Goal: Check status

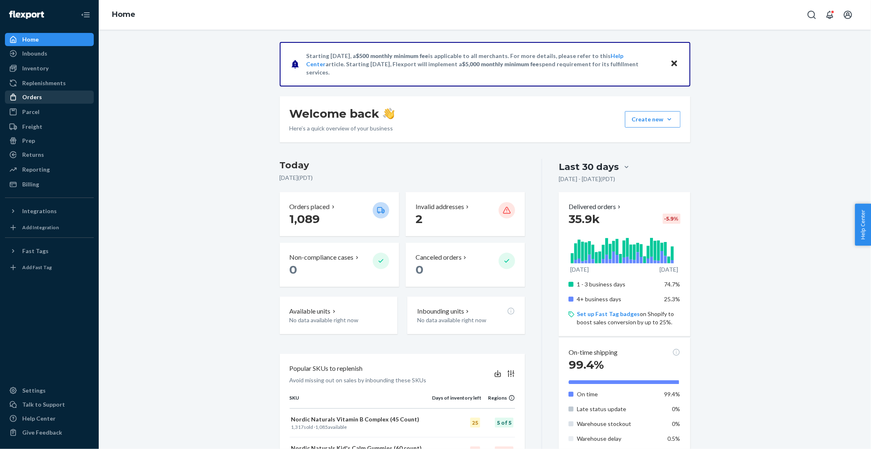
click at [33, 98] on div "Orders" at bounding box center [32, 97] width 20 height 8
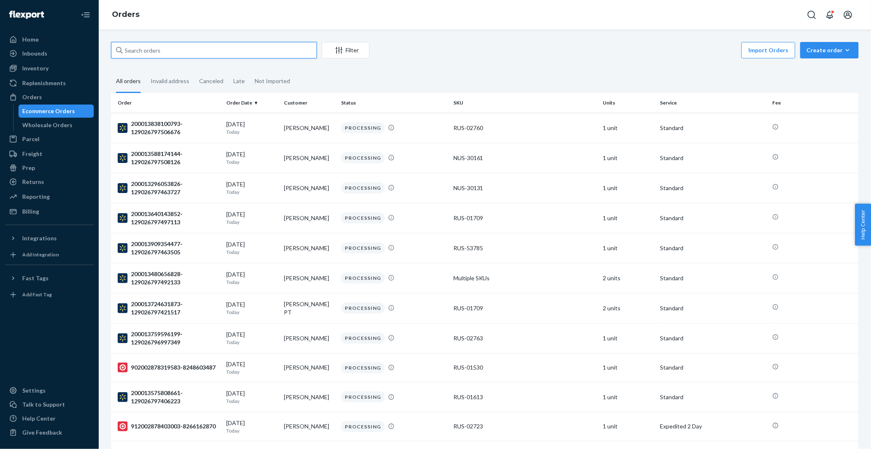
click at [170, 52] on input "text" at bounding box center [214, 50] width 206 height 16
paste input "1437220"
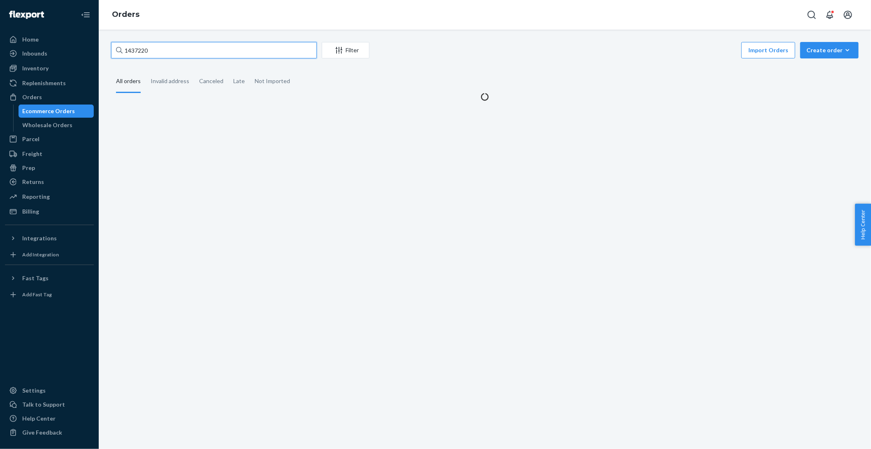
type input "1437220"
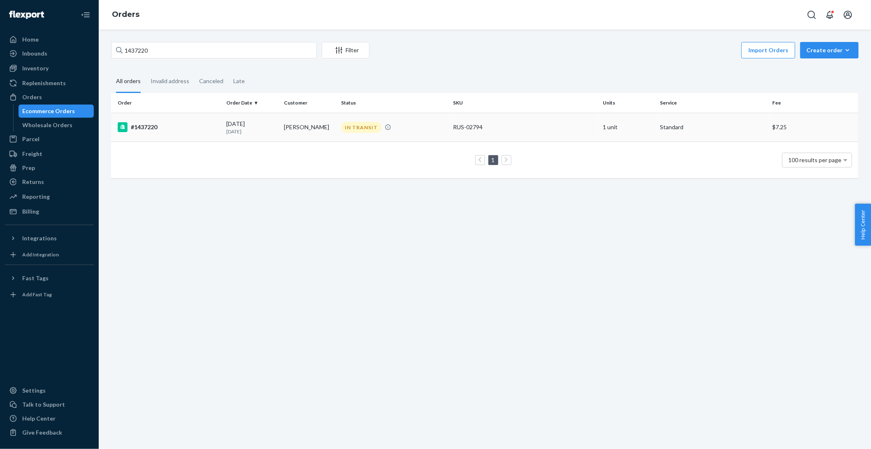
click at [256, 124] on div "09/09/2025 14 days ago" at bounding box center [252, 127] width 51 height 15
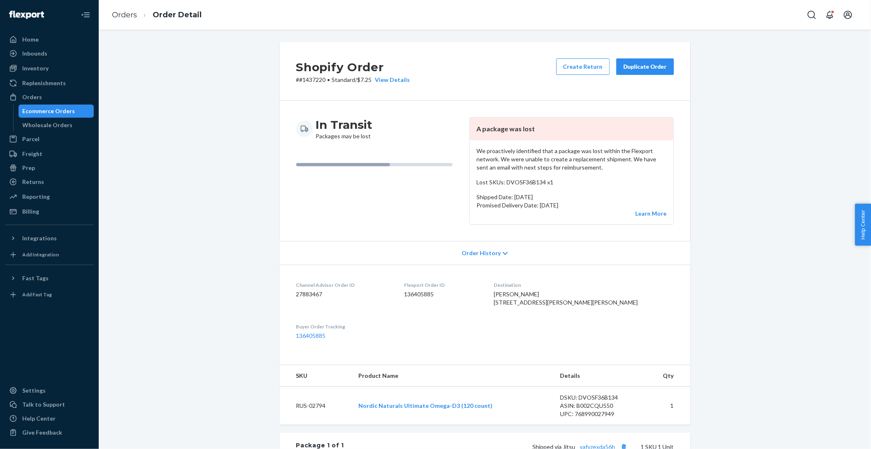
click at [646, 67] on div "Duplicate Order" at bounding box center [645, 67] width 44 height 8
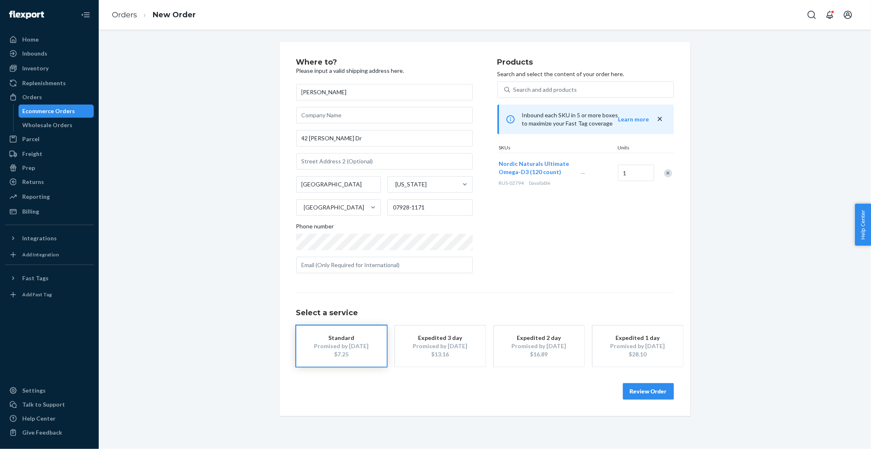
drag, startPoint x: 351, startPoint y: 95, endPoint x: 283, endPoint y: 93, distance: 67.9
click at [283, 93] on div "Where to? Please input a valid shipping address here. cathy splinter 42 Nichols…" at bounding box center [485, 229] width 411 height 374
click at [118, 17] on link "Orders" at bounding box center [124, 14] width 25 height 9
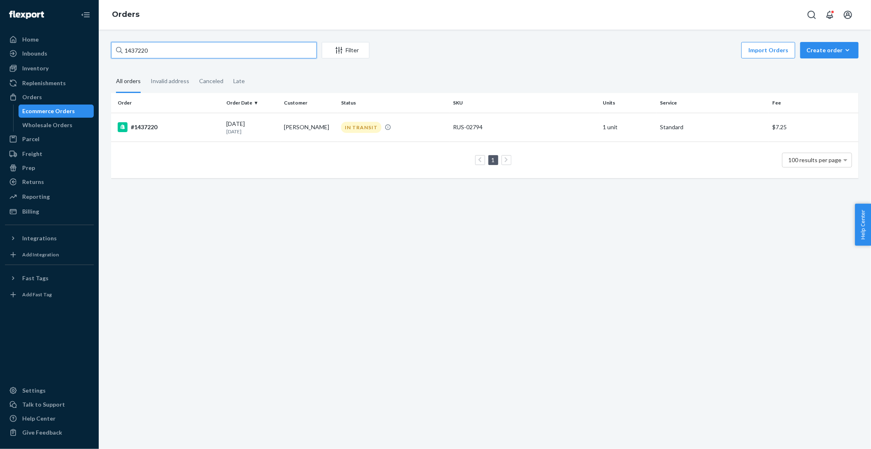
click at [203, 48] on input "1437220" at bounding box center [214, 50] width 206 height 16
drag, startPoint x: 301, startPoint y: 128, endPoint x: 285, endPoint y: 128, distance: 16.5
click at [285, 128] on td "[PERSON_NAME]" at bounding box center [309, 127] width 57 height 29
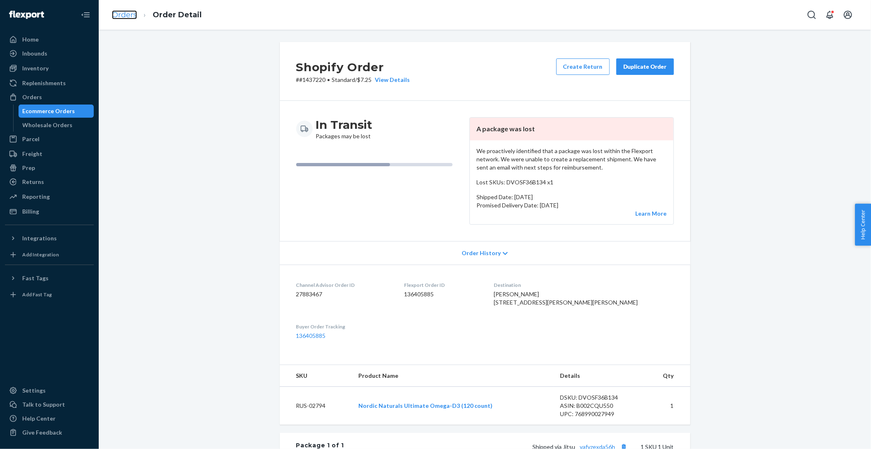
click at [135, 15] on link "Orders" at bounding box center [124, 14] width 25 height 9
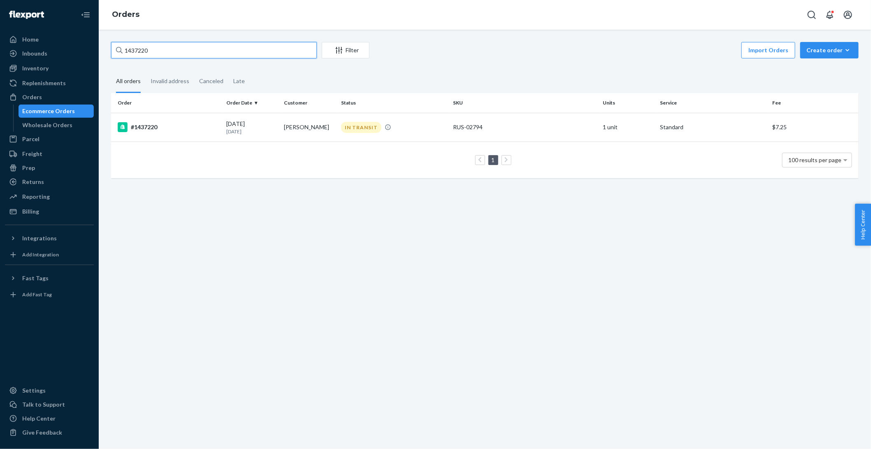
click at [212, 53] on input "1437220" at bounding box center [214, 50] width 206 height 16
paste input "[PERSON_NAME]"
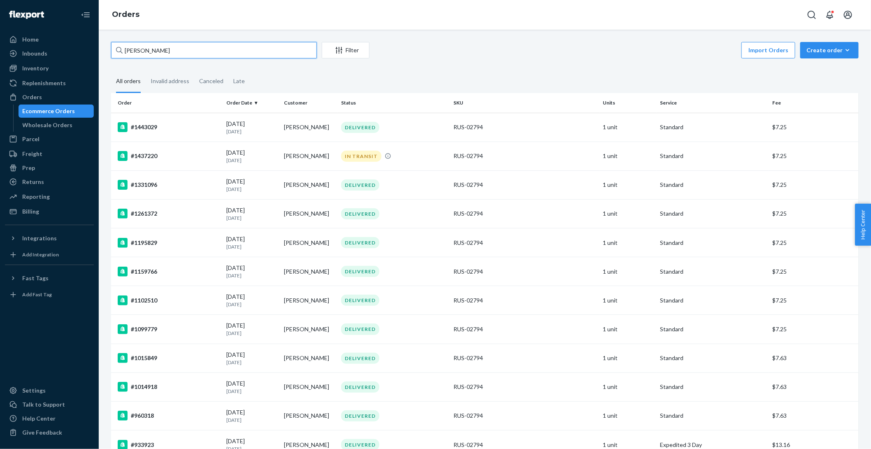
click at [245, 49] on input "[PERSON_NAME]" at bounding box center [214, 50] width 206 height 16
paste input "1430428"
type input "1430428"
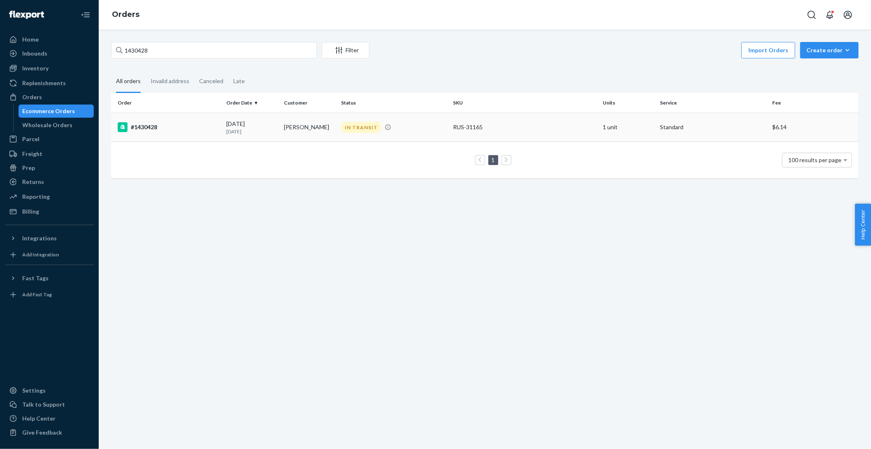
drag, startPoint x: 320, startPoint y: 127, endPoint x: 284, endPoint y: 126, distance: 35.8
click at [284, 126] on td "carole brannon" at bounding box center [309, 127] width 57 height 29
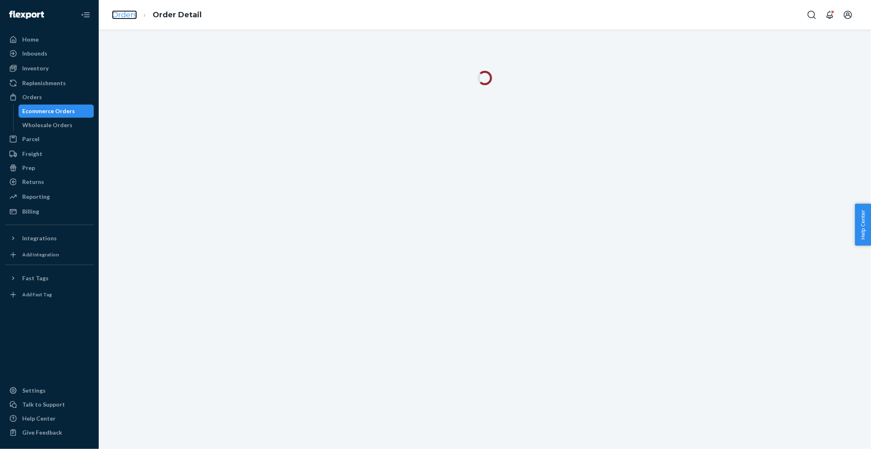
click at [126, 13] on link "Orders" at bounding box center [124, 14] width 25 height 9
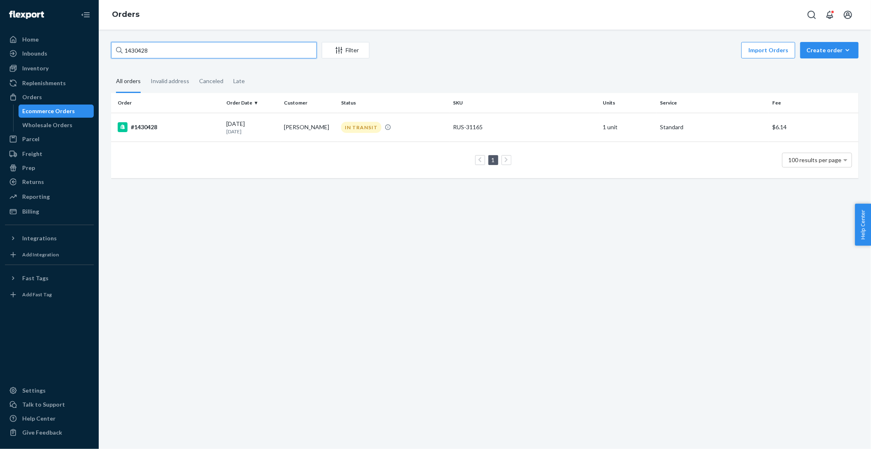
click at [199, 48] on input "1430428" at bounding box center [214, 50] width 206 height 16
paste input "c"
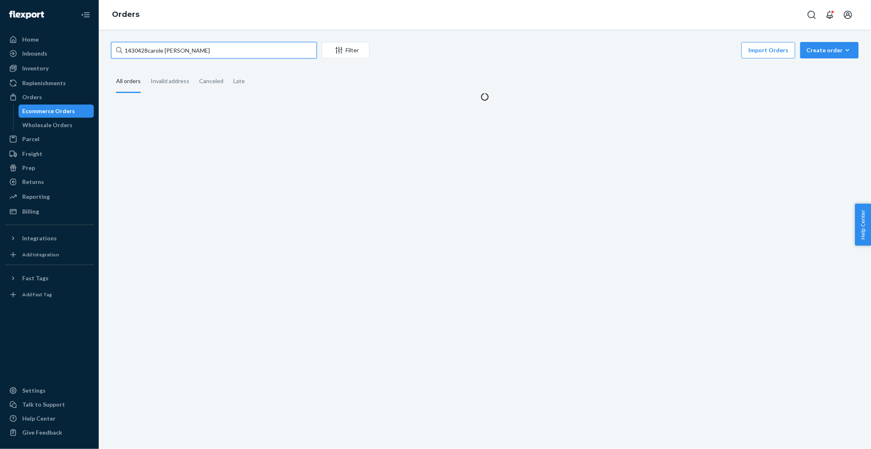
drag, startPoint x: 148, startPoint y: 50, endPoint x: 102, endPoint y: 48, distance: 45.7
click at [102, 48] on div "1430428carole brannon Filter Import Orders Create order Ecommerce order Removal…" at bounding box center [485, 239] width 772 height 419
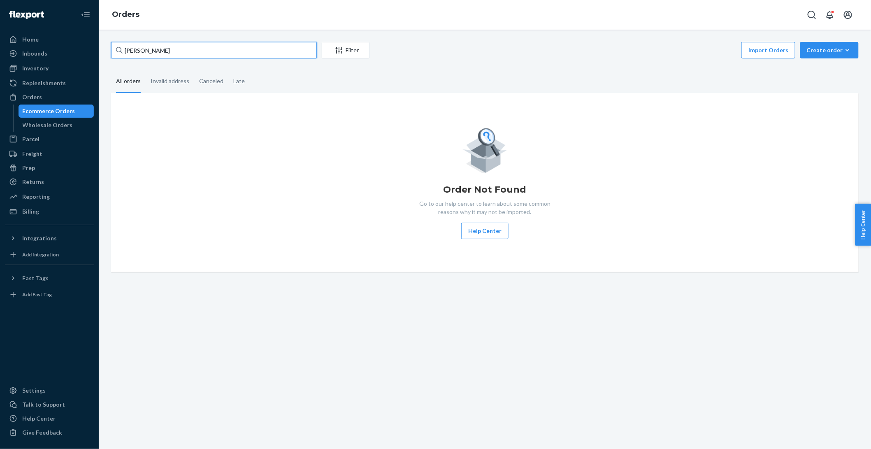
click at [270, 52] on input "carole brannon" at bounding box center [214, 50] width 206 height 16
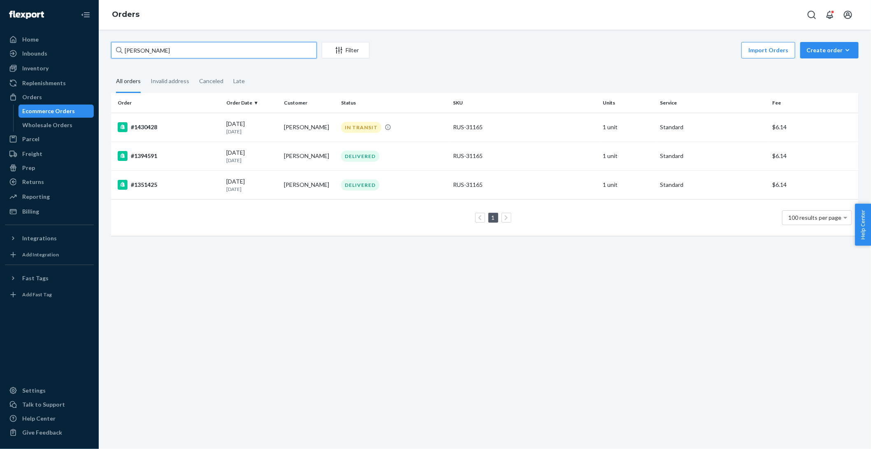
type input "carole branno"
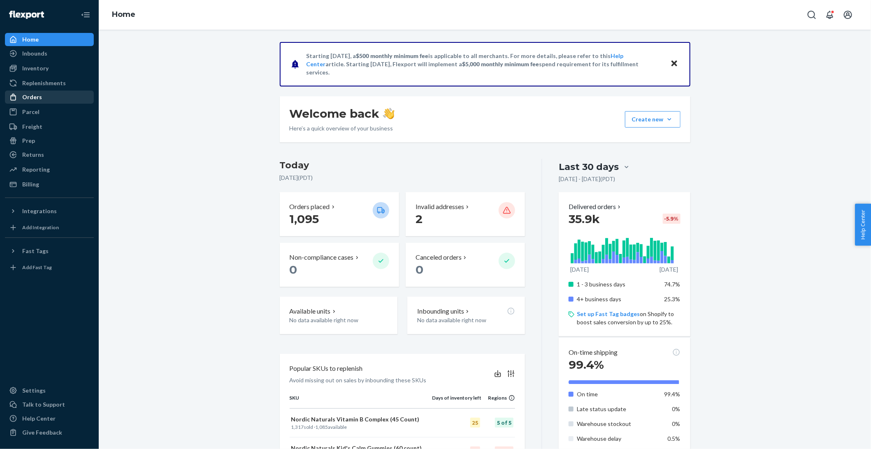
click at [40, 94] on div "Orders" at bounding box center [32, 97] width 20 height 8
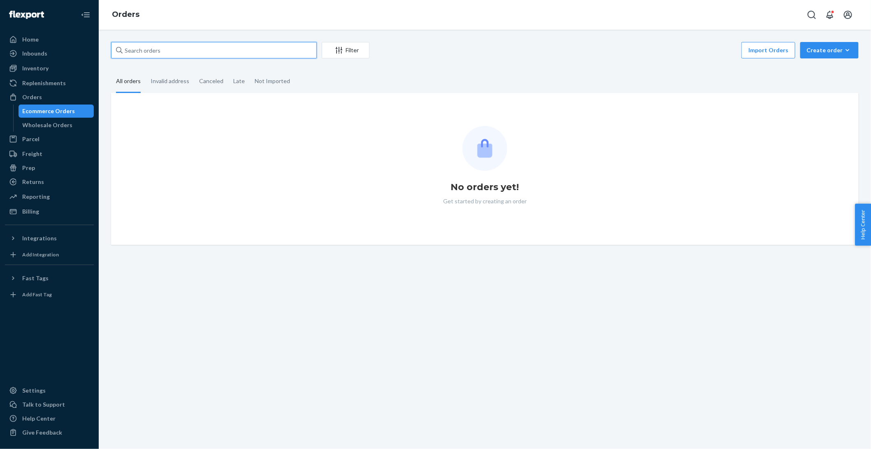
click at [183, 50] on input "text" at bounding box center [214, 50] width 206 height 16
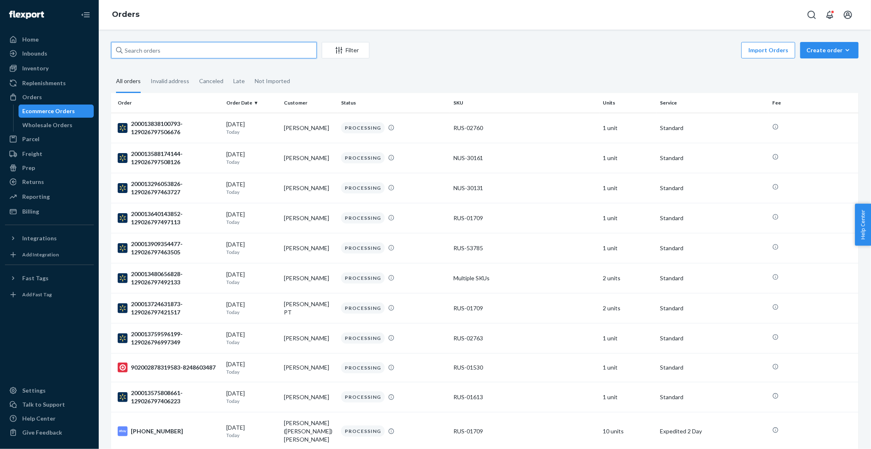
paste input "[PERSON_NAME]"
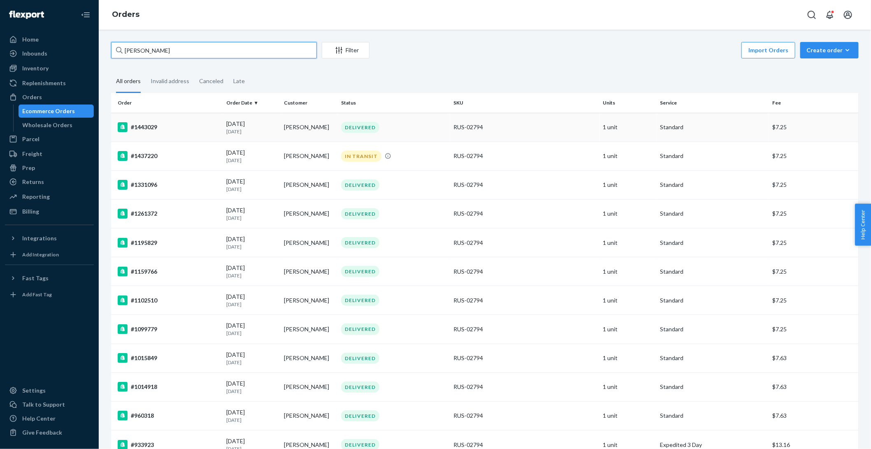
type input "[PERSON_NAME]"
click at [419, 131] on div "DELIVERED" at bounding box center [394, 127] width 109 height 11
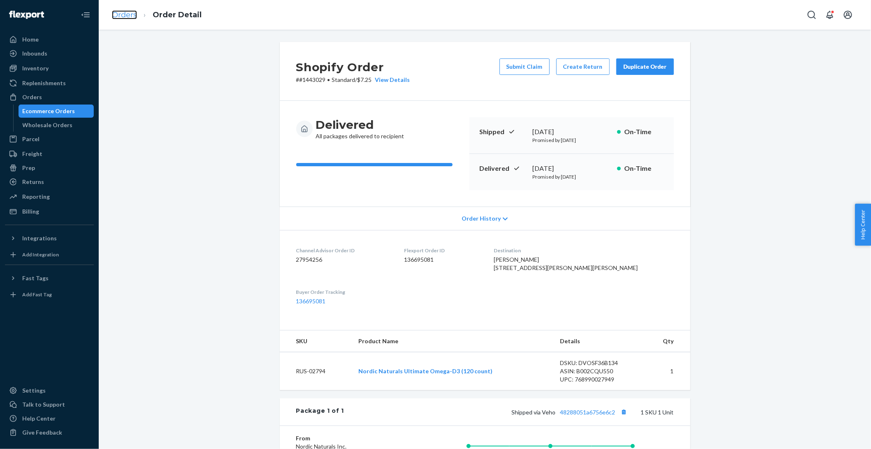
click at [122, 14] on link "Orders" at bounding box center [124, 14] width 25 height 9
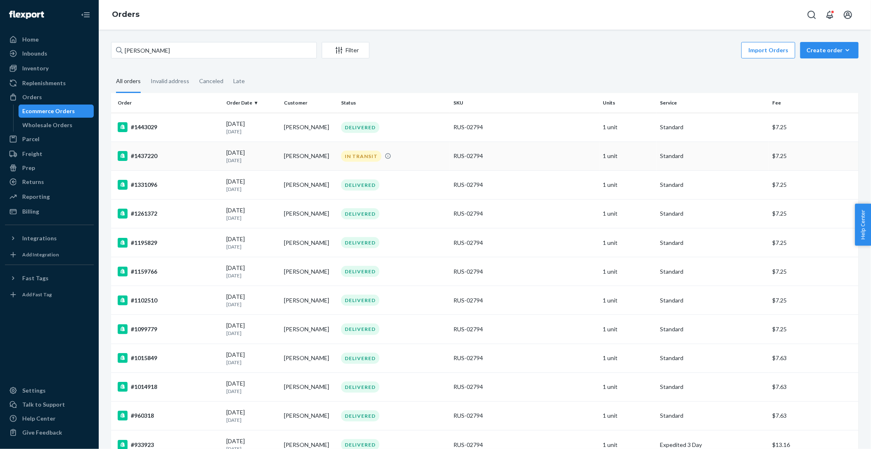
click at [398, 156] on div "IN TRANSIT" at bounding box center [394, 156] width 109 height 11
